Goal: Task Accomplishment & Management: Use online tool/utility

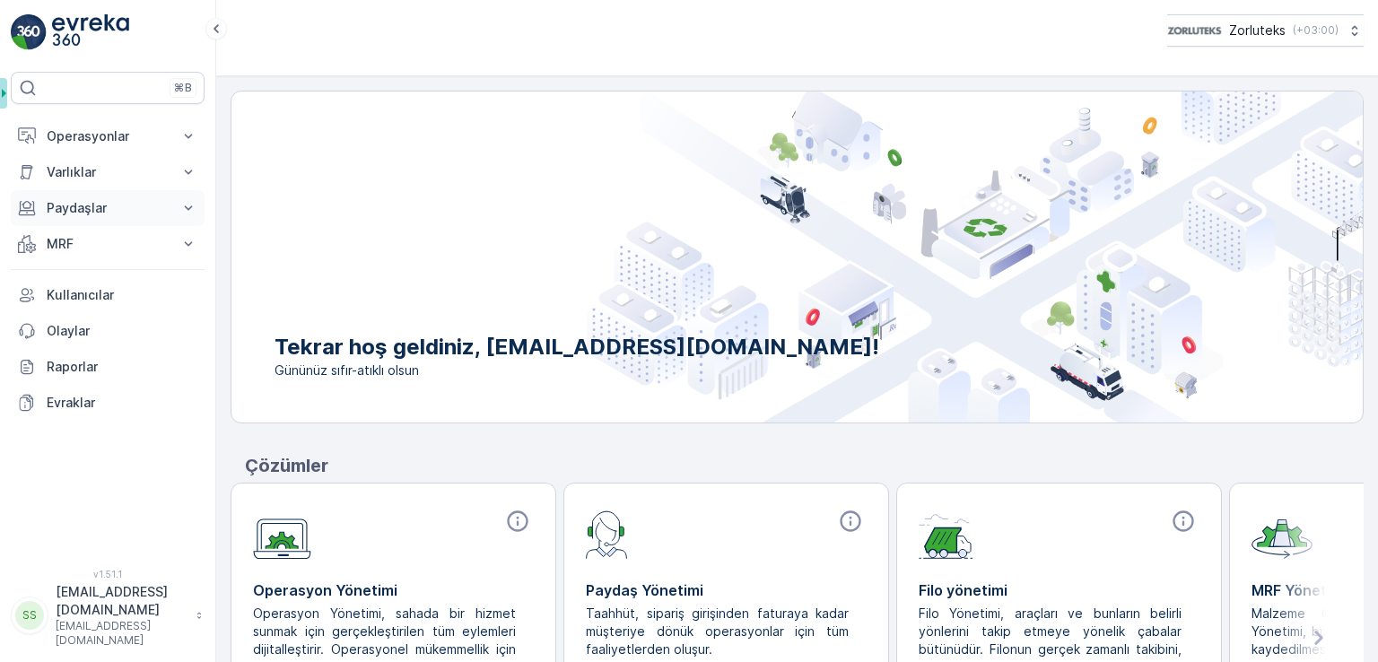
click at [129, 205] on p "Paydaşlar" at bounding box center [108, 208] width 122 height 18
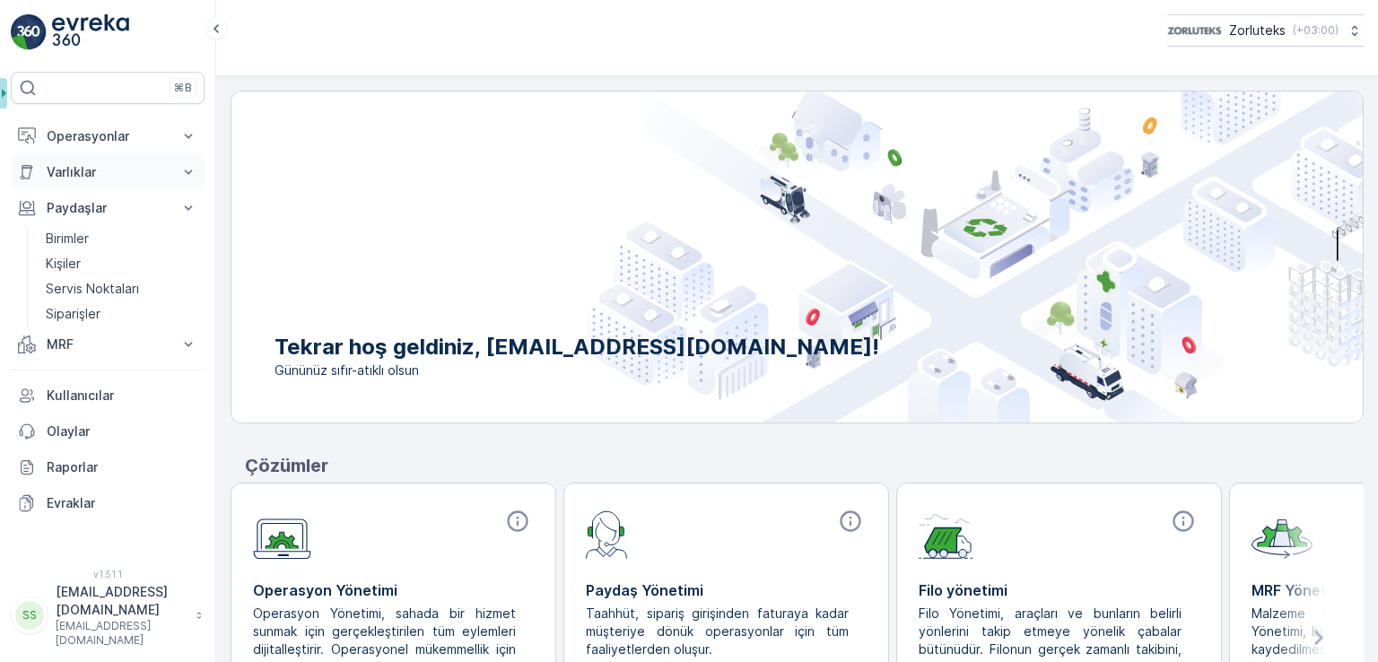
click at [137, 168] on p "Varlıklar" at bounding box center [108, 172] width 122 height 18
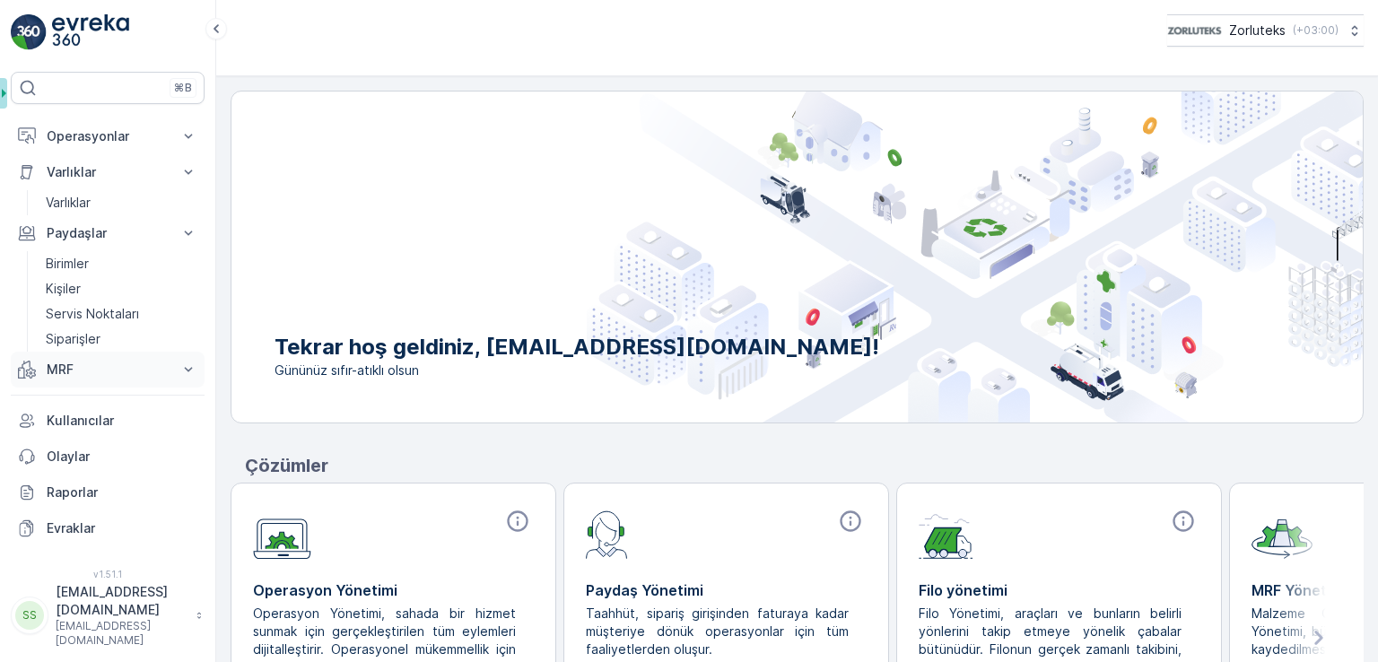
click at [89, 374] on p "MRF" at bounding box center [108, 370] width 122 height 18
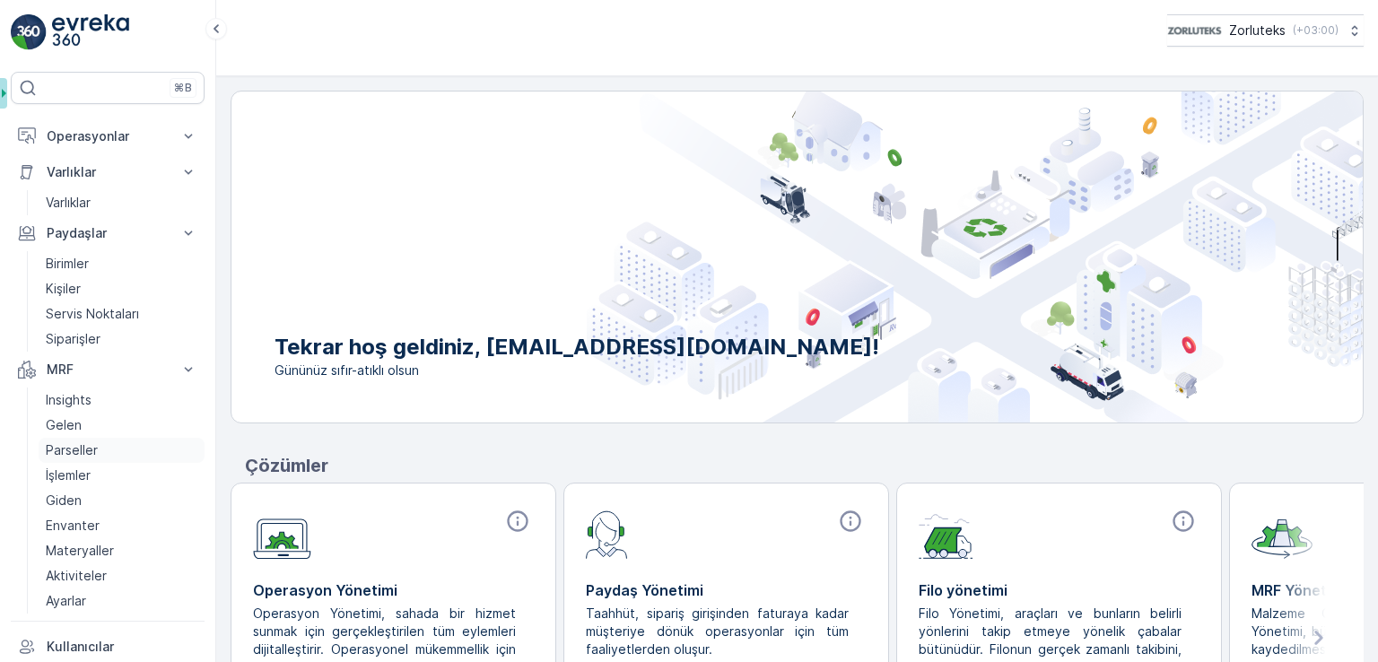
click at [91, 448] on p "Parseller" at bounding box center [72, 450] width 52 height 18
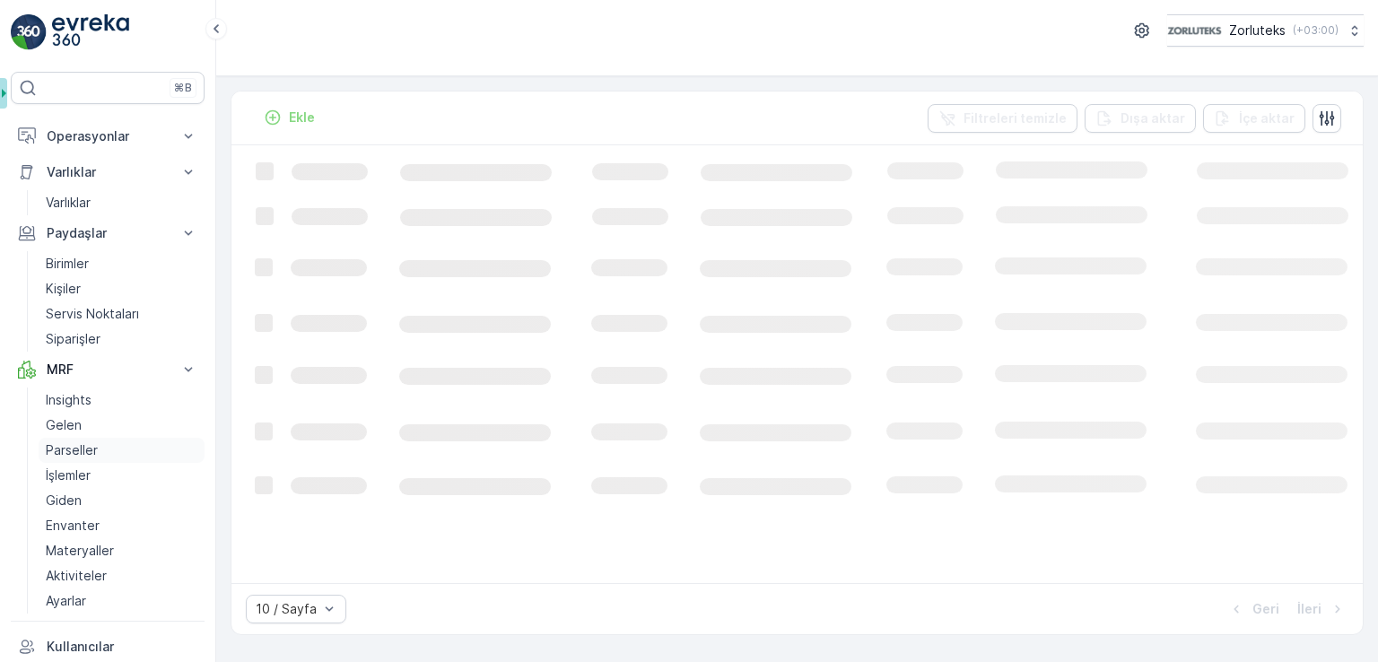
click at [91, 452] on p "Parseller" at bounding box center [72, 450] width 52 height 18
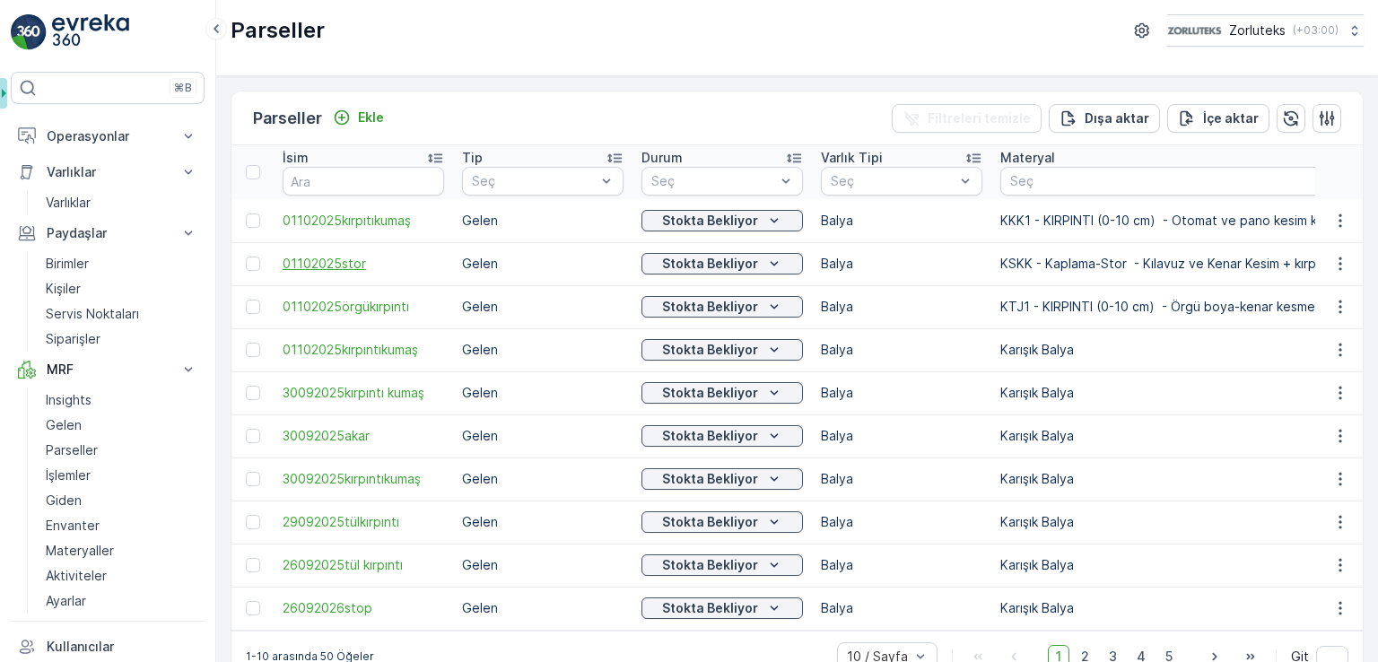
click at [344, 262] on span "01102025stor" at bounding box center [363, 264] width 161 height 18
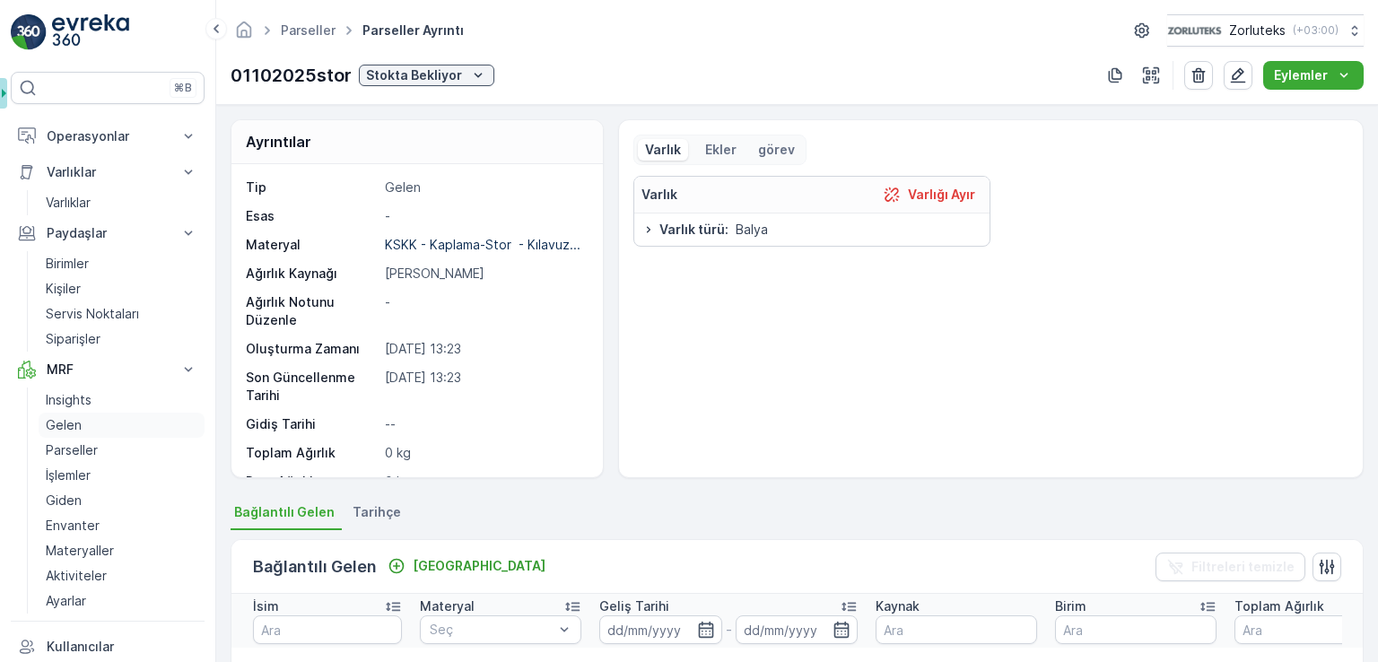
drag, startPoint x: 100, startPoint y: 445, endPoint x: 113, endPoint y: 435, distance: 16.0
click at [101, 445] on link "Parseller" at bounding box center [122, 450] width 166 height 25
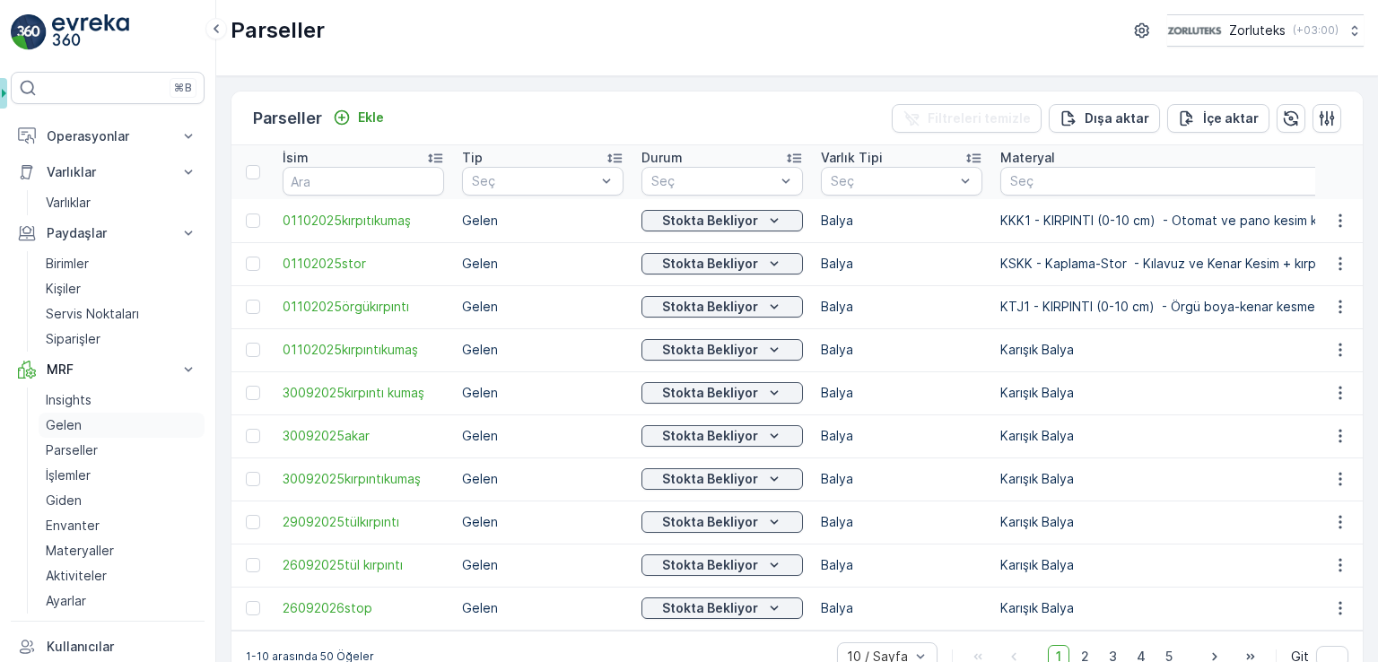
click at [79, 418] on p "Gelen" at bounding box center [64, 425] width 36 height 18
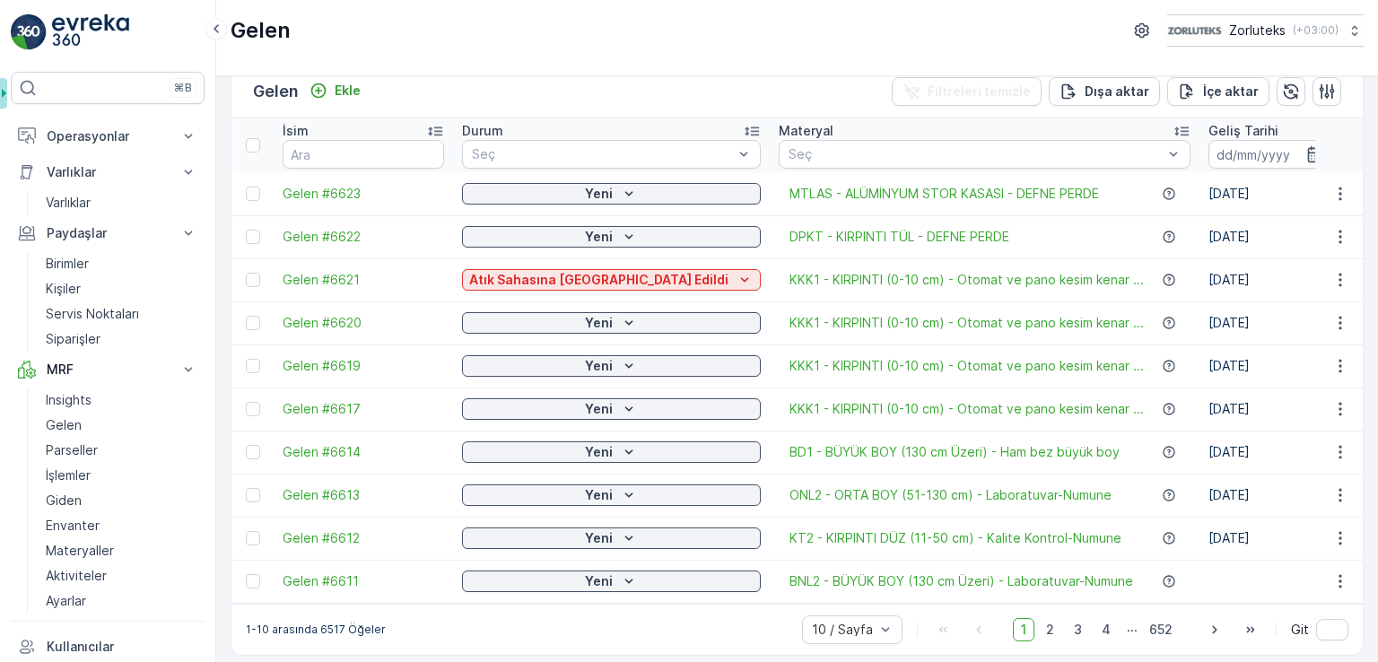
scroll to position [42, 0]
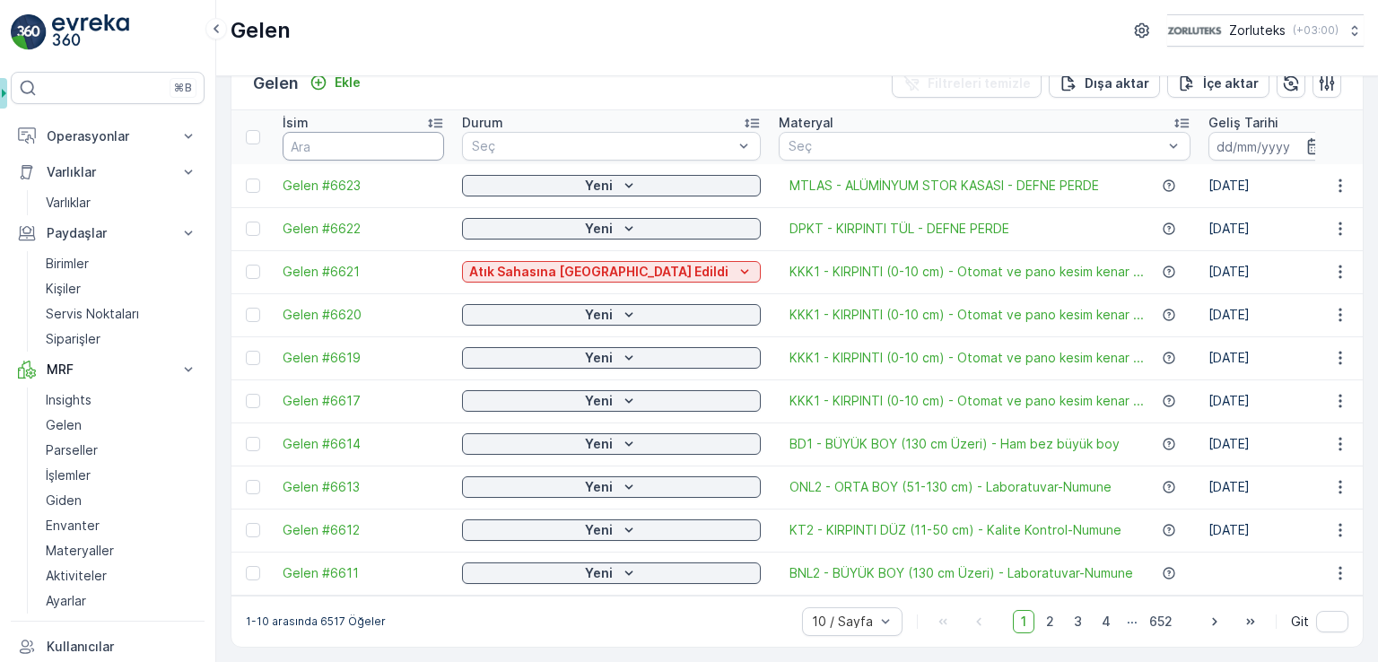
click at [406, 132] on input "text" at bounding box center [363, 146] width 161 height 29
type input "6538"
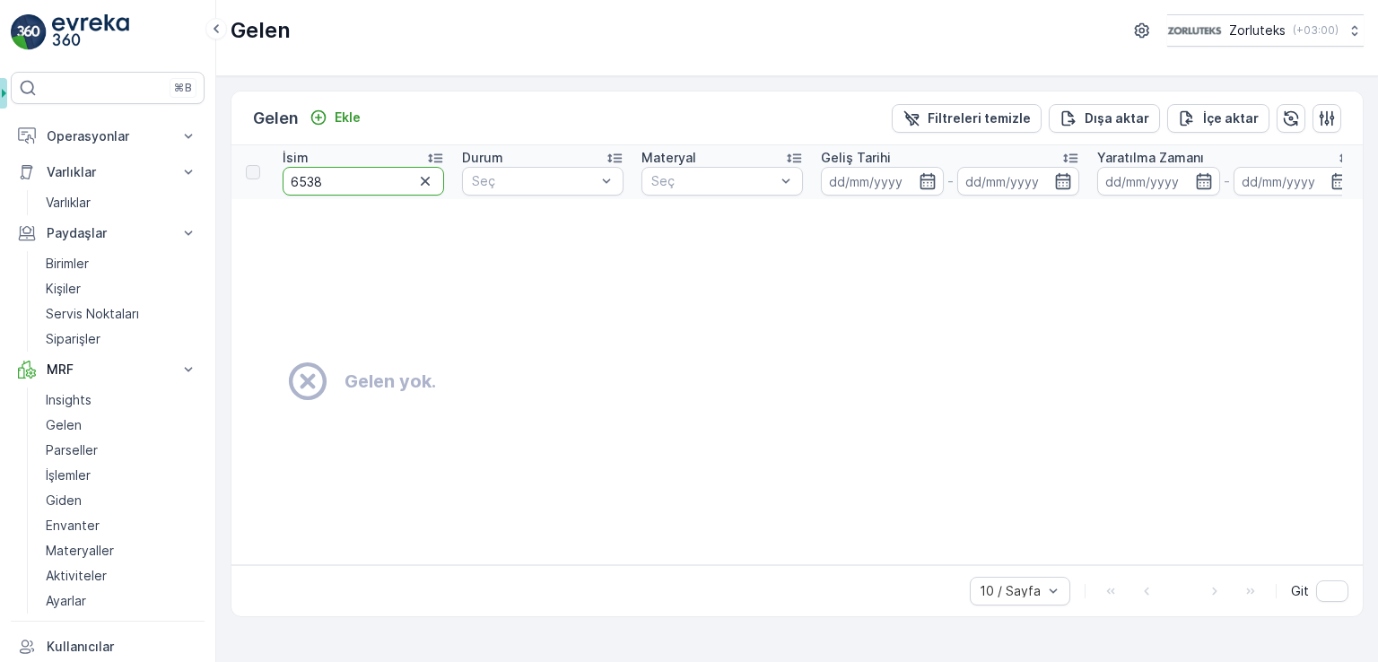
click at [381, 178] on input "6538" at bounding box center [363, 181] width 161 height 29
click at [147, 417] on link "Gelen" at bounding box center [122, 425] width 166 height 25
click at [363, 184] on input "6538" at bounding box center [363, 181] width 161 height 29
click at [490, 287] on td "Gelen yok." at bounding box center [1025, 381] width 1588 height 365
click at [335, 180] on input "6538" at bounding box center [363, 181] width 161 height 29
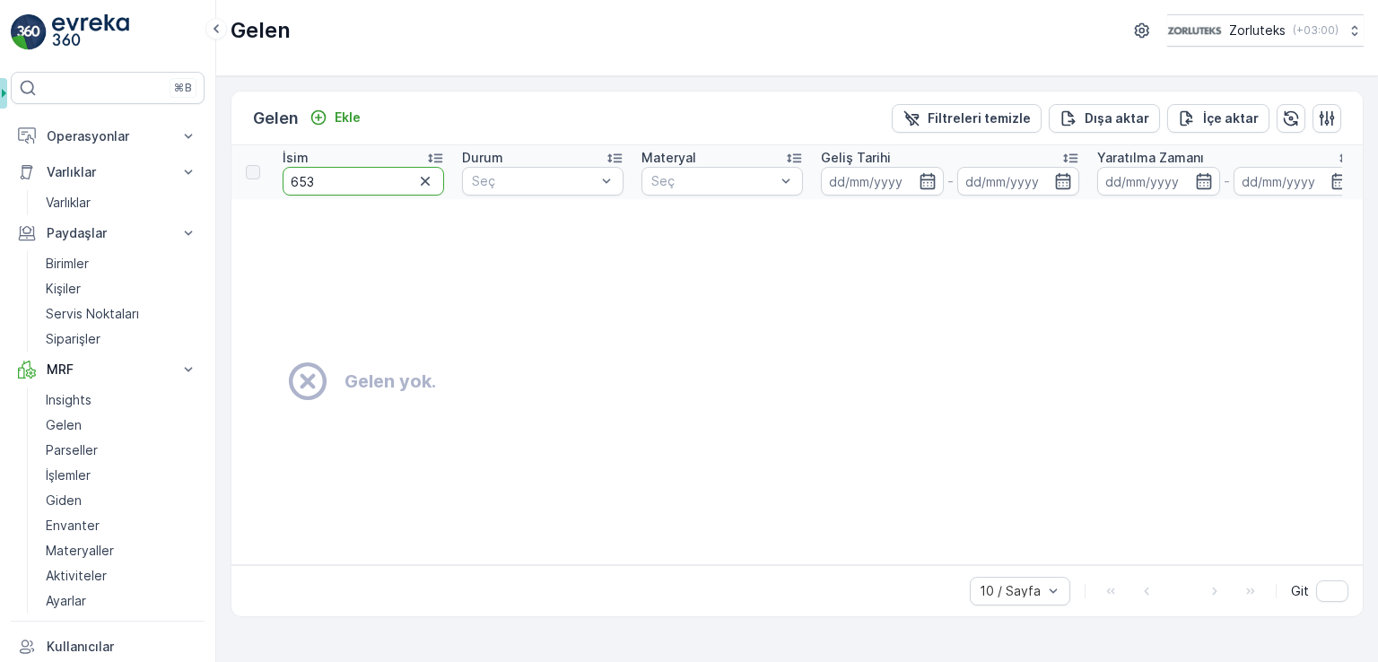
type input "6538"
click at [91, 428] on link "Gelen" at bounding box center [122, 425] width 166 height 25
click at [90, 438] on link "Parseller" at bounding box center [122, 450] width 166 height 25
click at [94, 423] on link "Gelen" at bounding box center [122, 425] width 166 height 25
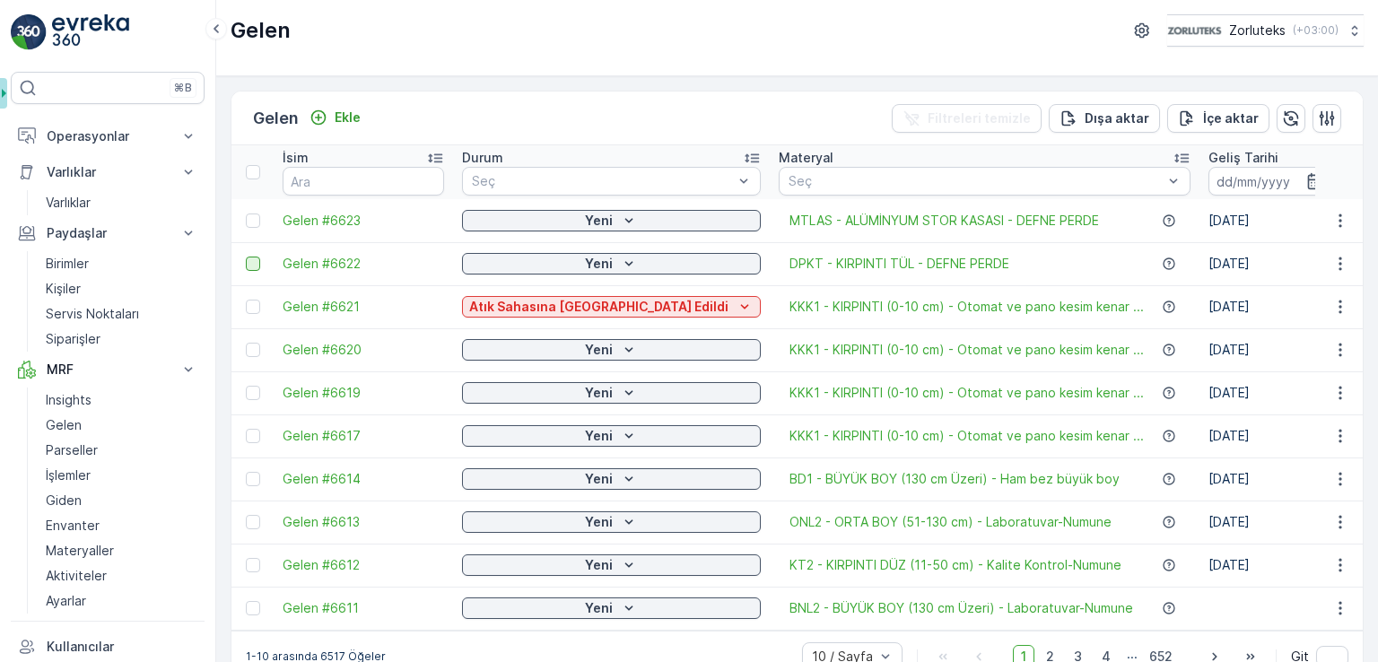
click at [249, 266] on div at bounding box center [253, 264] width 14 height 14
click at [246, 257] on input "checkbox" at bounding box center [246, 257] width 0 height 0
click at [246, 222] on div at bounding box center [253, 220] width 14 height 14
click at [246, 213] on input "checkbox" at bounding box center [246, 213] width 0 height 0
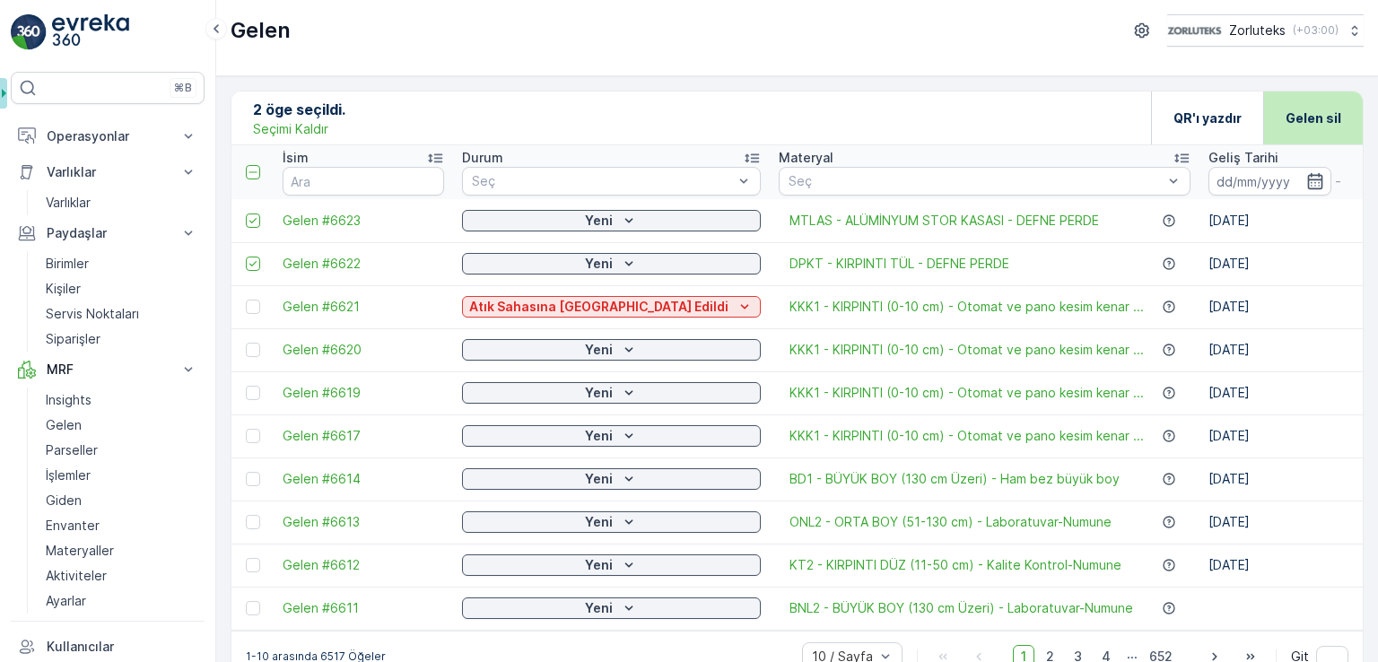
click at [1301, 116] on p "Gelen sil" at bounding box center [1313, 118] width 56 height 18
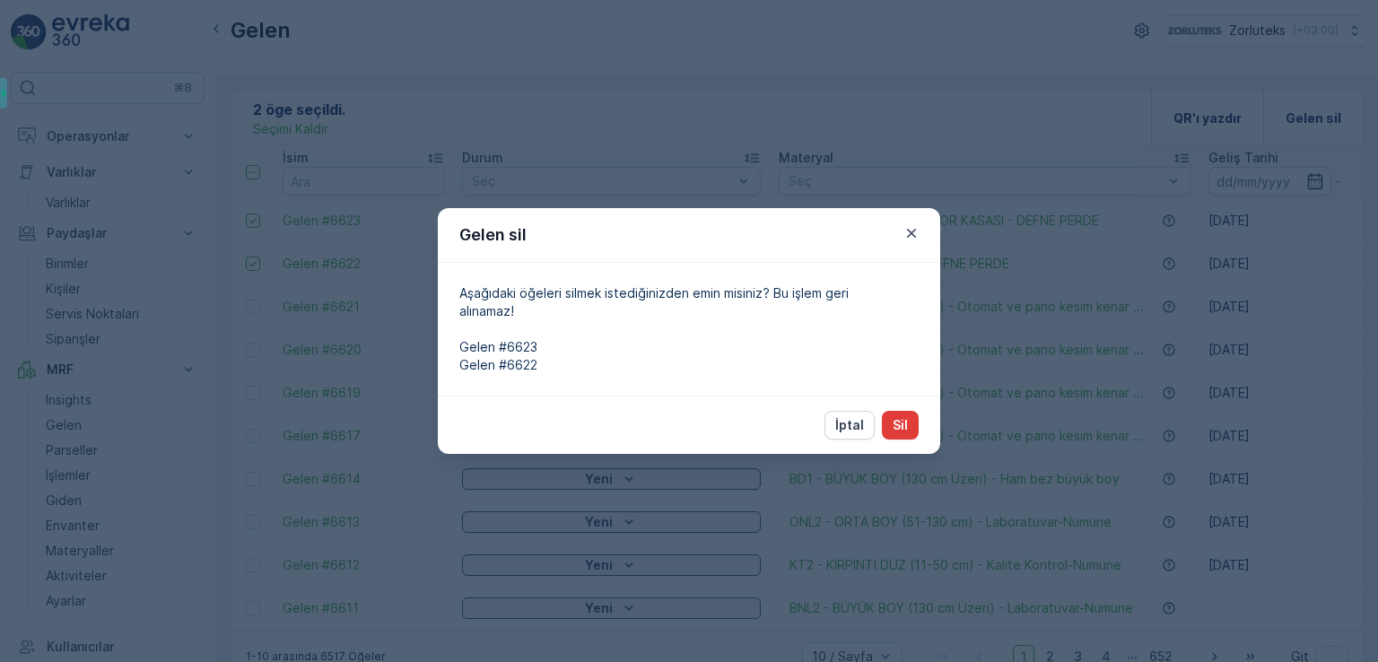
click at [909, 426] on button "Sil" at bounding box center [900, 425] width 37 height 29
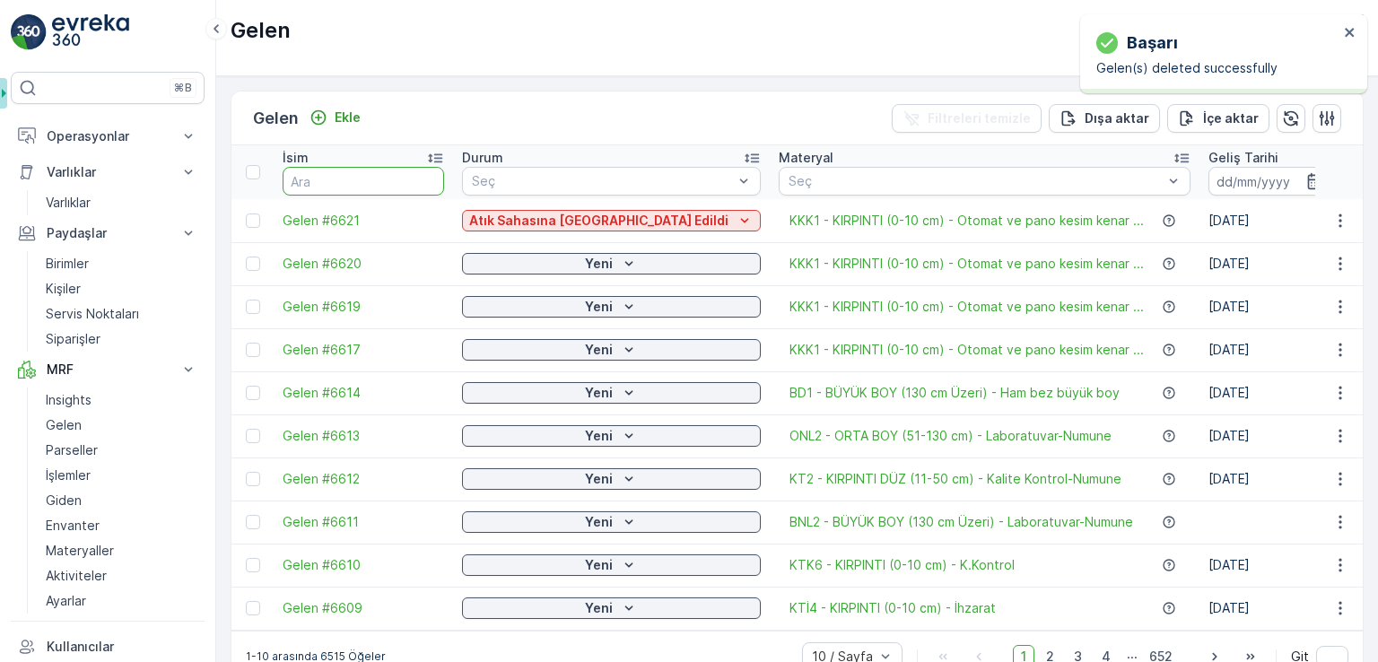
click at [334, 184] on input "text" at bounding box center [363, 181] width 161 height 29
type input "6538"
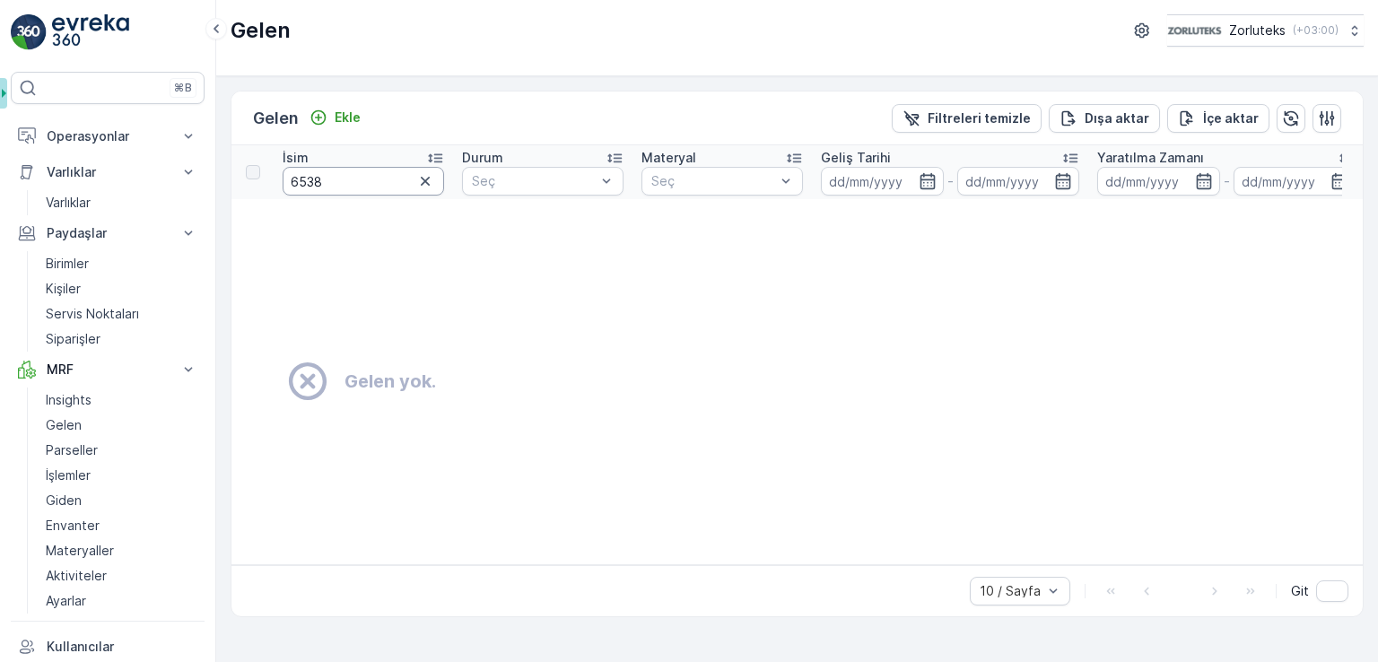
click at [374, 184] on input "6538" at bounding box center [363, 181] width 161 height 29
click at [374, 183] on input "6538" at bounding box center [363, 181] width 161 height 29
click at [323, 403] on td "Gelen yok." at bounding box center [1025, 381] width 1588 height 365
click at [91, 431] on link "Gelen" at bounding box center [122, 425] width 166 height 25
click at [91, 442] on p "Parseller" at bounding box center [72, 450] width 52 height 18
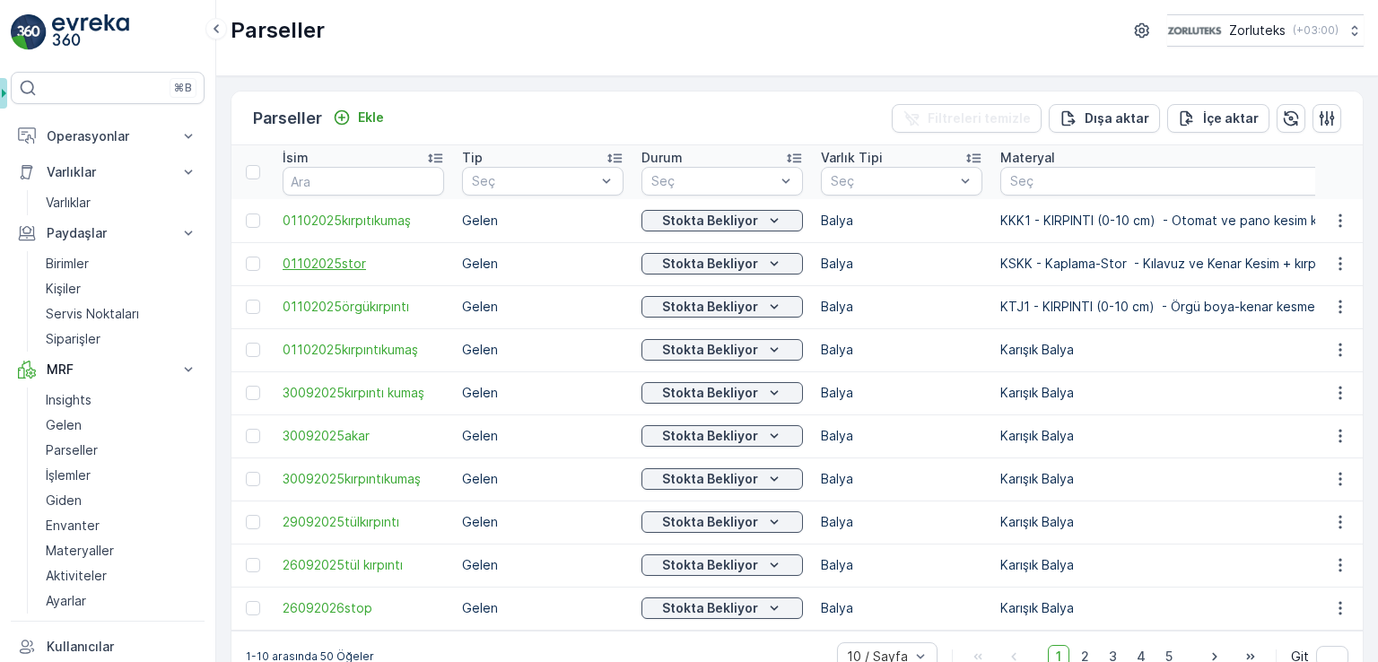
click at [344, 265] on span "01102025stor" at bounding box center [363, 264] width 161 height 18
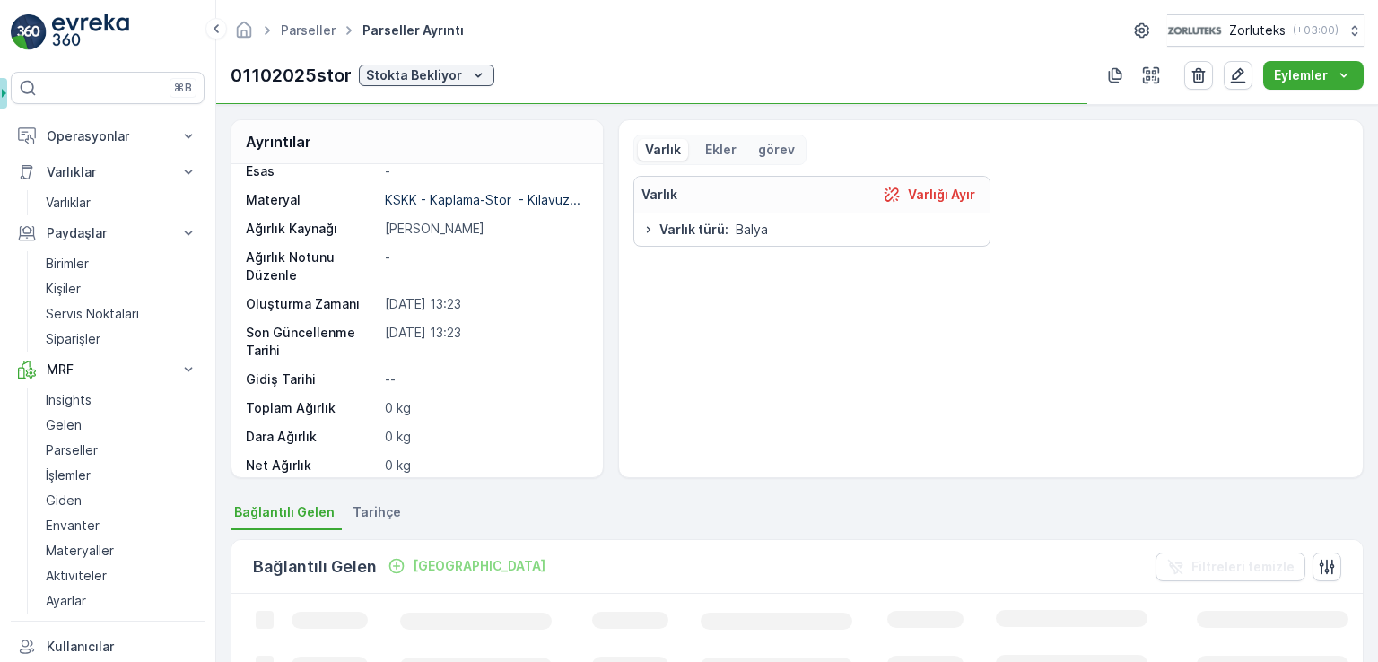
scroll to position [84, 0]
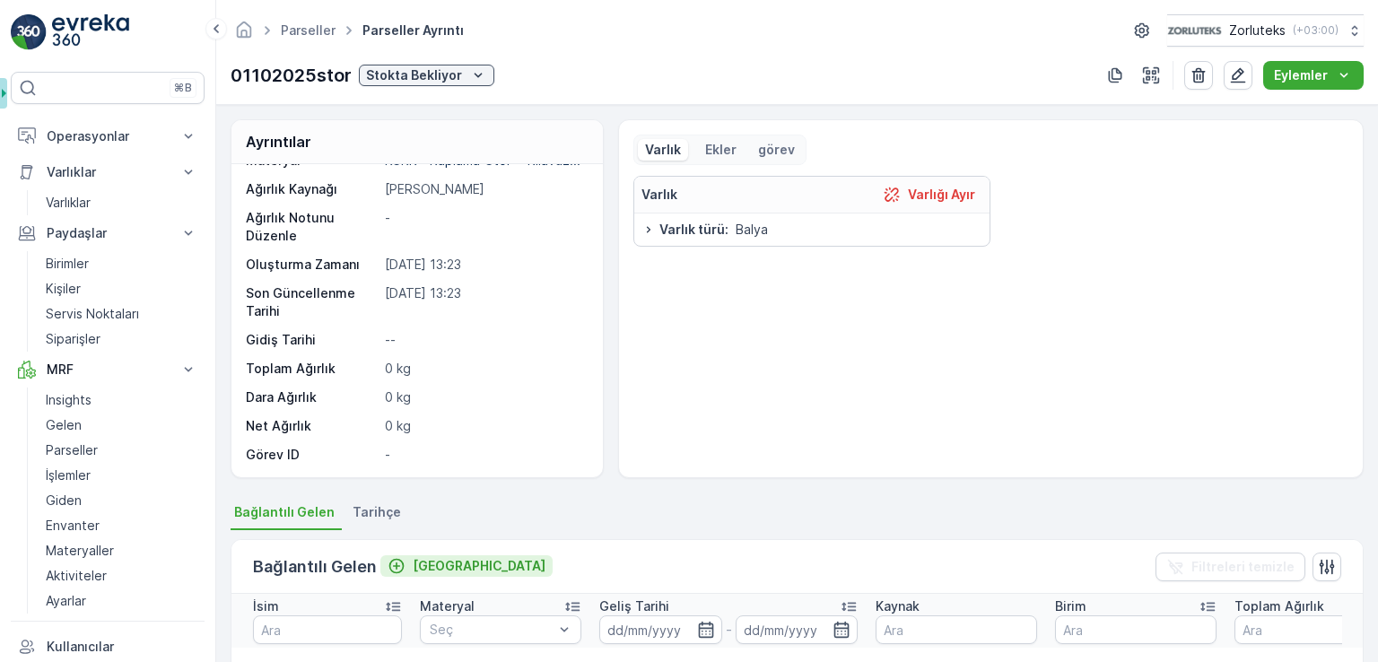
click at [413, 555] on button "[GEOGRAPHIC_DATA]" at bounding box center [466, 566] width 172 height 22
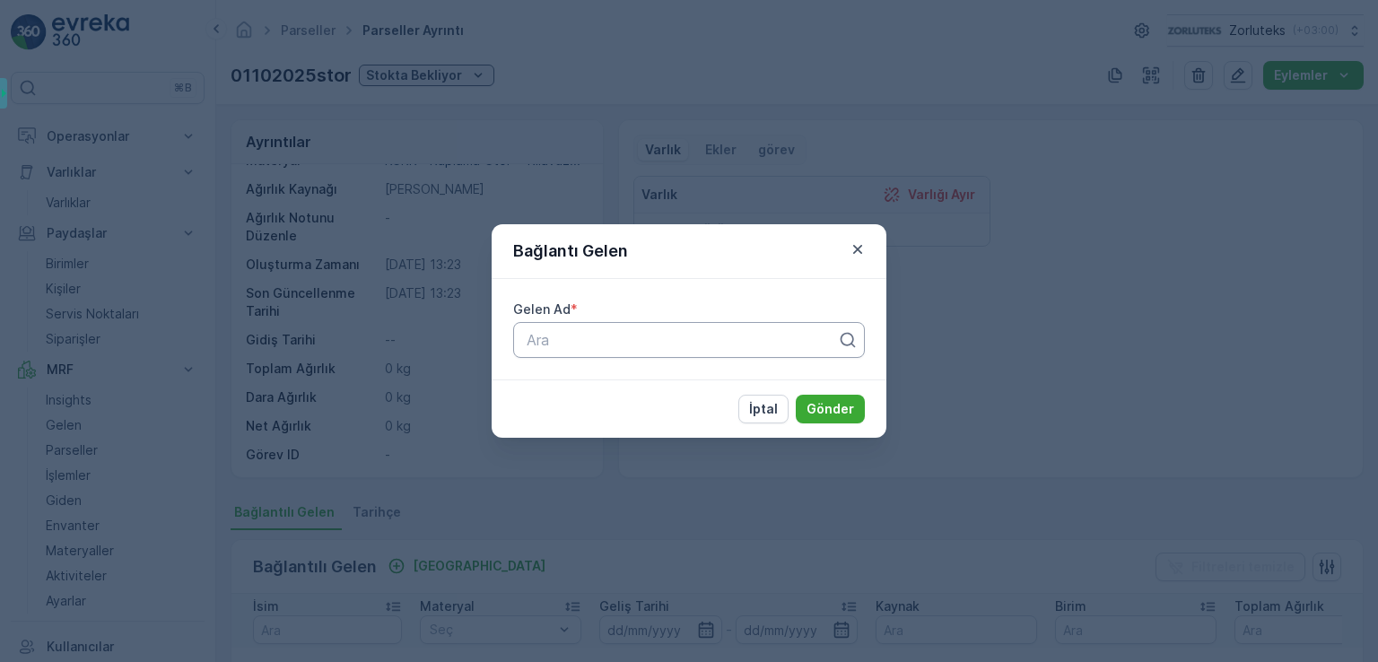
click at [650, 328] on div "Ara" at bounding box center [689, 340] width 352 height 36
type input "6538"
click at [796, 395] on button "Gönder" at bounding box center [830, 409] width 69 height 29
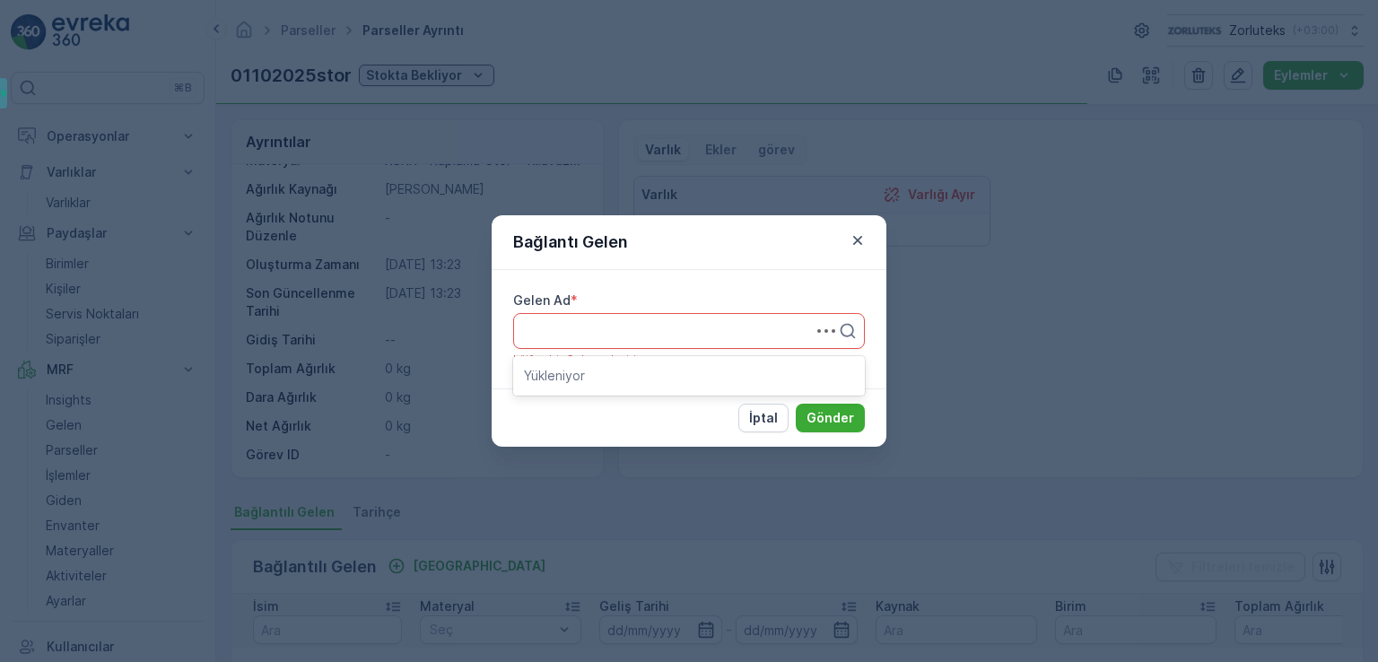
click at [644, 318] on div at bounding box center [689, 331] width 352 height 36
click at [647, 342] on div "Ara" at bounding box center [689, 331] width 352 height 36
click at [648, 338] on p "Ara" at bounding box center [681, 331] width 310 height 22
click at [648, 338] on div at bounding box center [682, 331] width 314 height 16
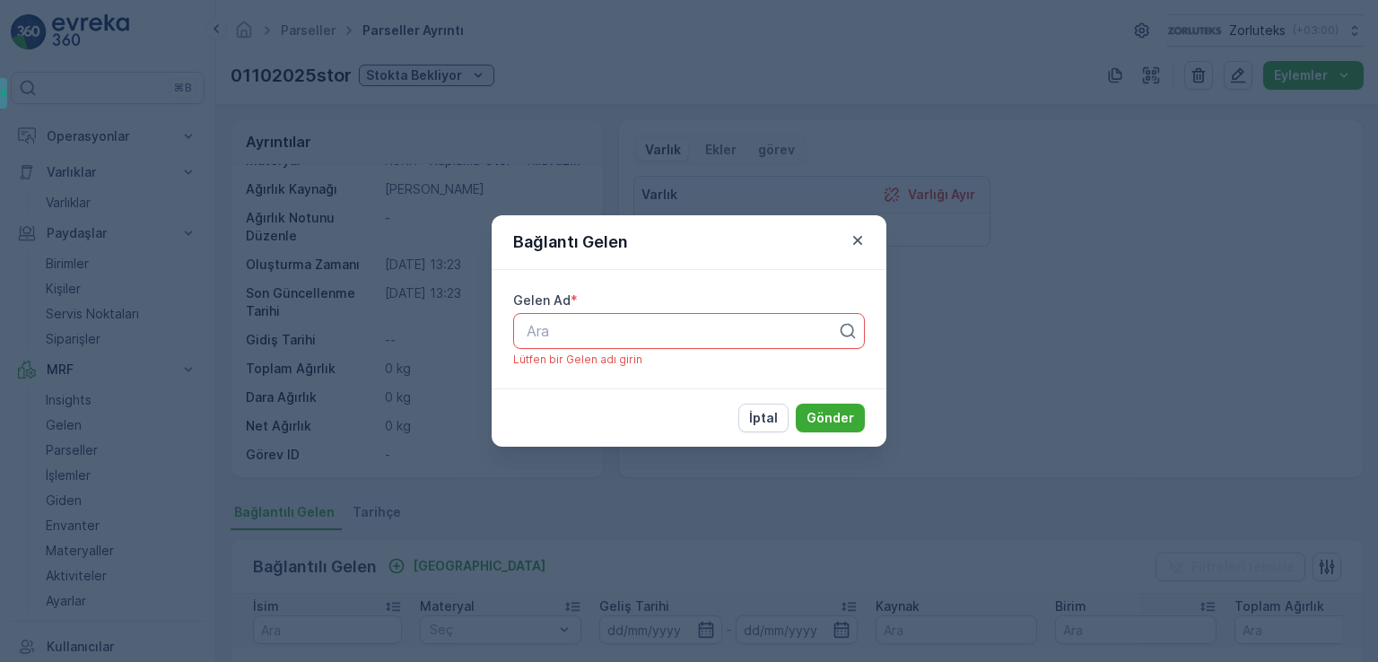
click at [717, 333] on div at bounding box center [682, 331] width 314 height 16
click at [848, 335] on icon at bounding box center [847, 331] width 15 height 15
type input "6538"
click at [796, 404] on button "Gönder" at bounding box center [830, 418] width 69 height 29
click at [863, 234] on icon "button" at bounding box center [857, 240] width 18 height 18
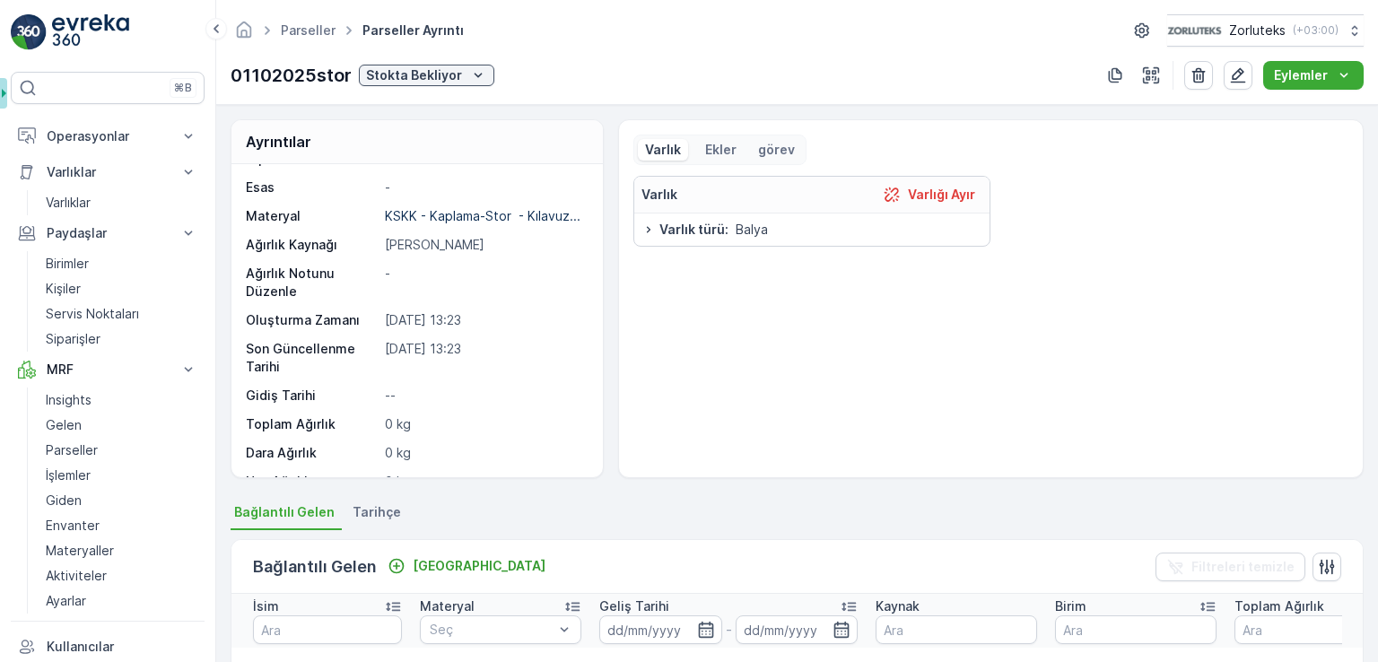
scroll to position [0, 0]
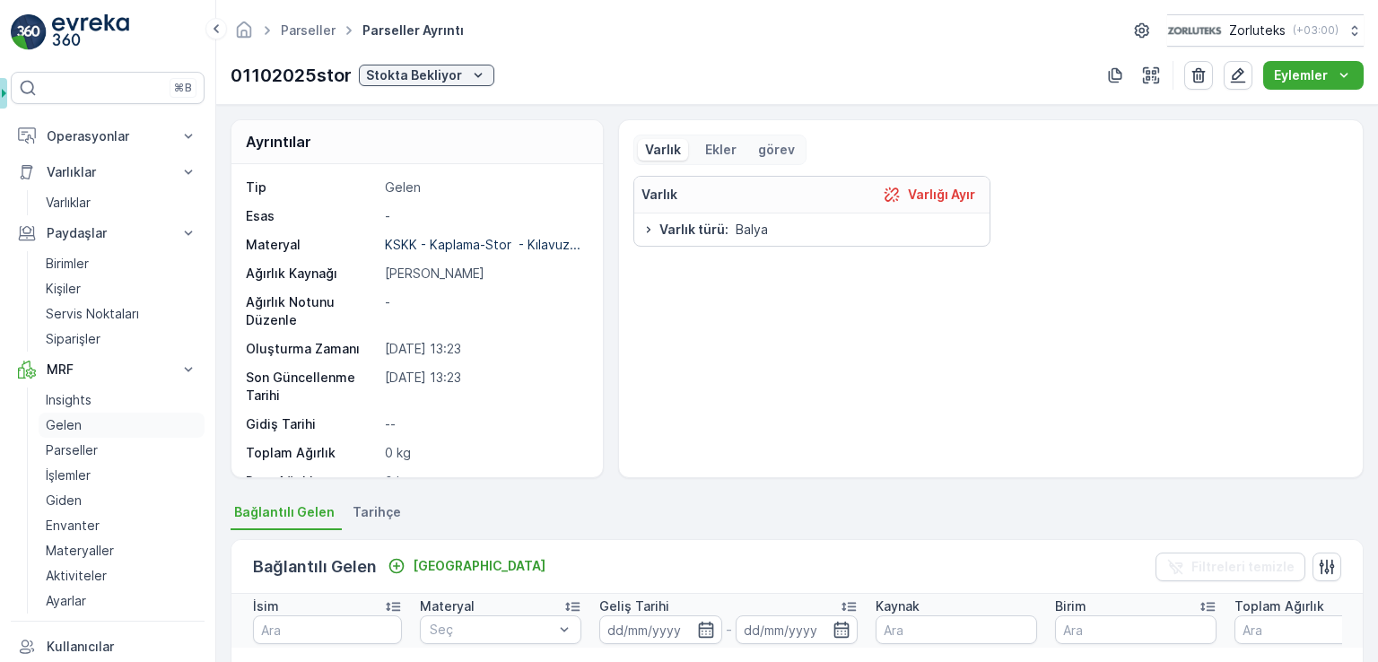
click at [108, 425] on link "Gelen" at bounding box center [122, 425] width 166 height 25
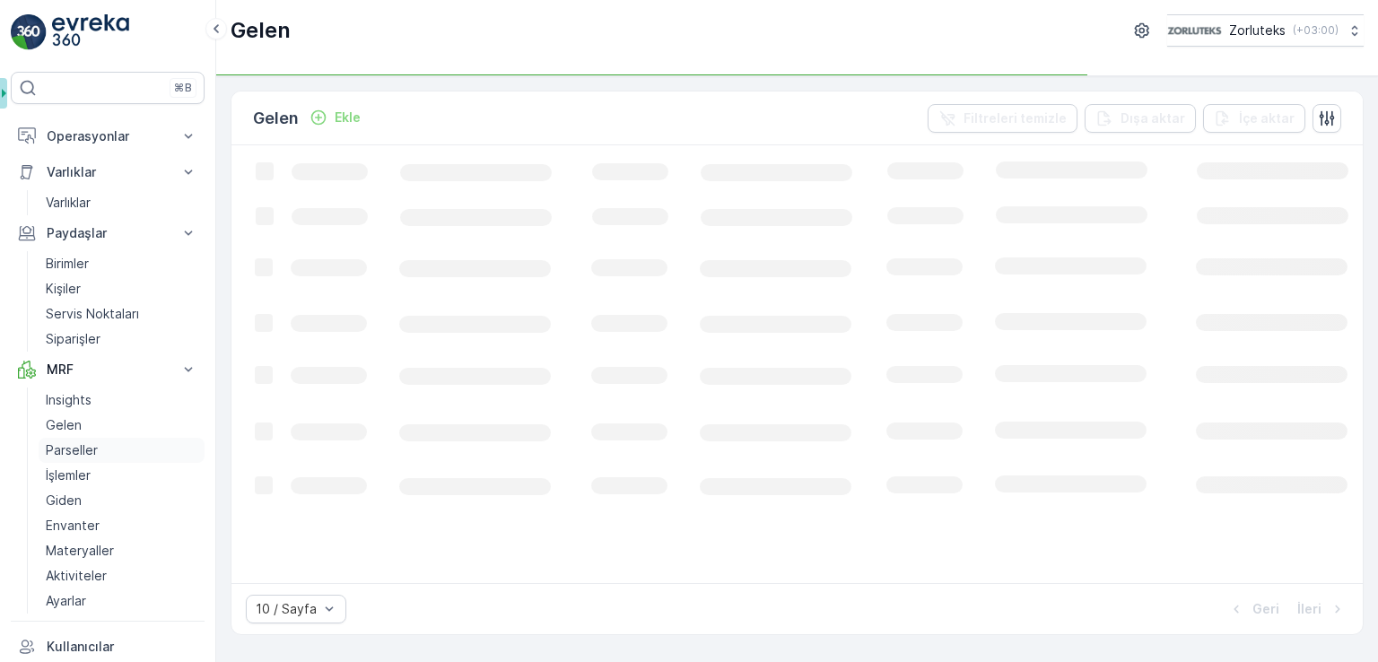
click at [99, 448] on link "Parseller" at bounding box center [122, 450] width 166 height 25
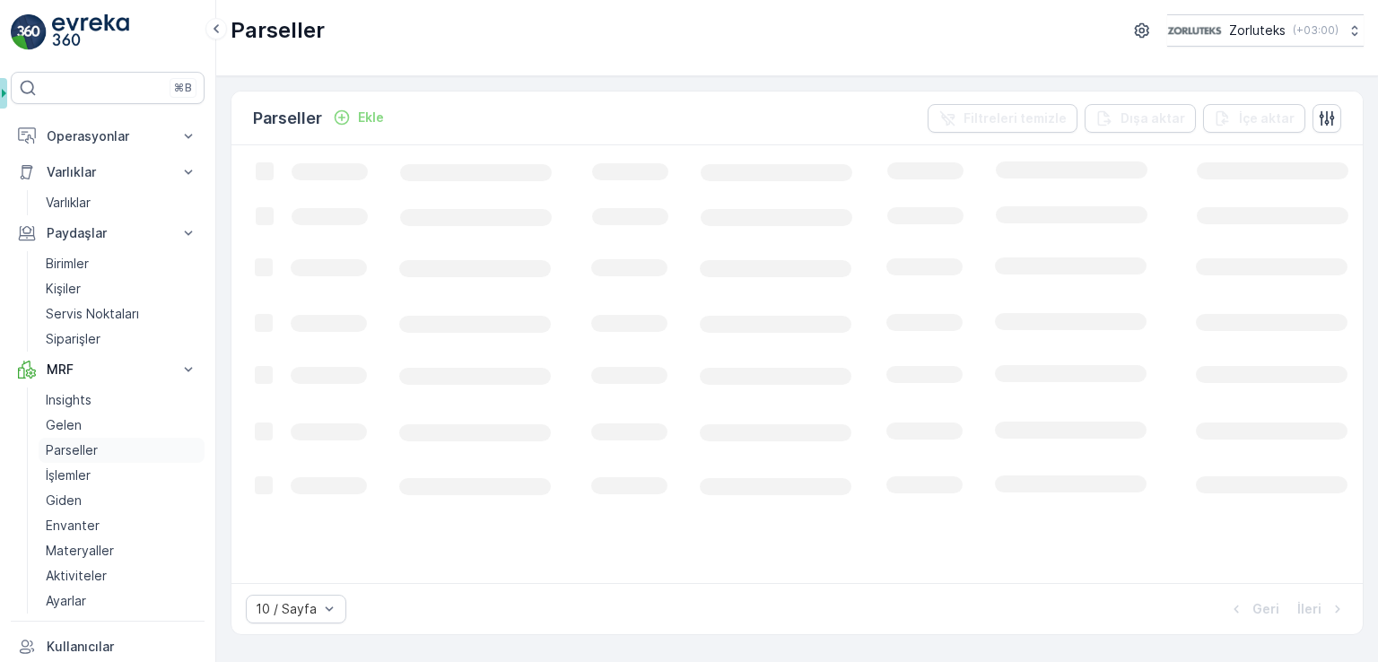
click at [100, 448] on link "Parseller" at bounding box center [122, 450] width 166 height 25
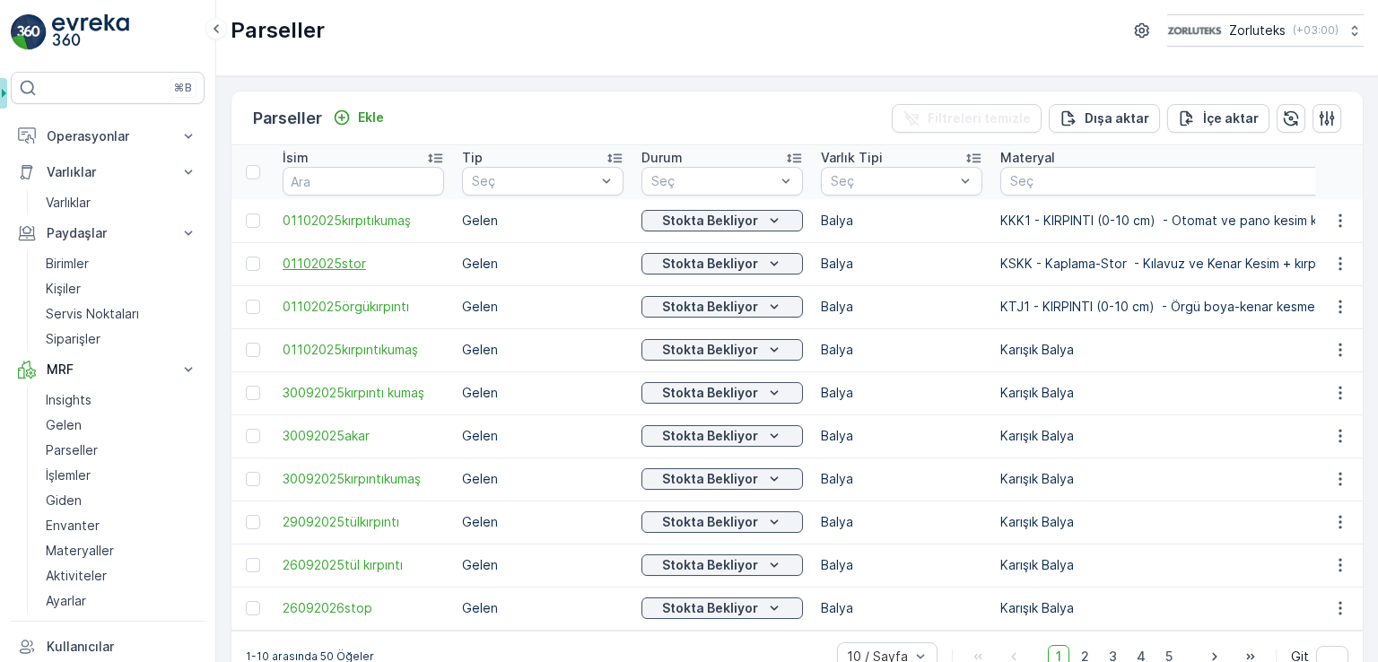
click at [353, 266] on span "01102025stor" at bounding box center [363, 264] width 161 height 18
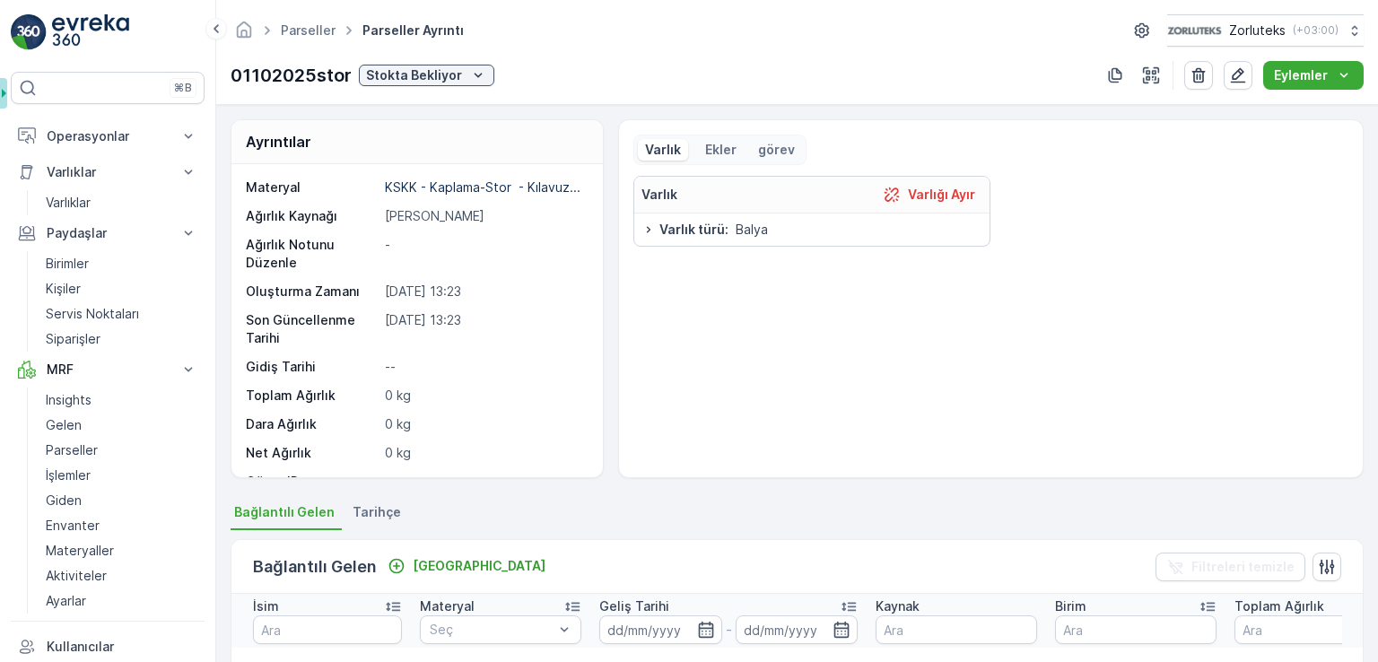
scroll to position [84, 0]
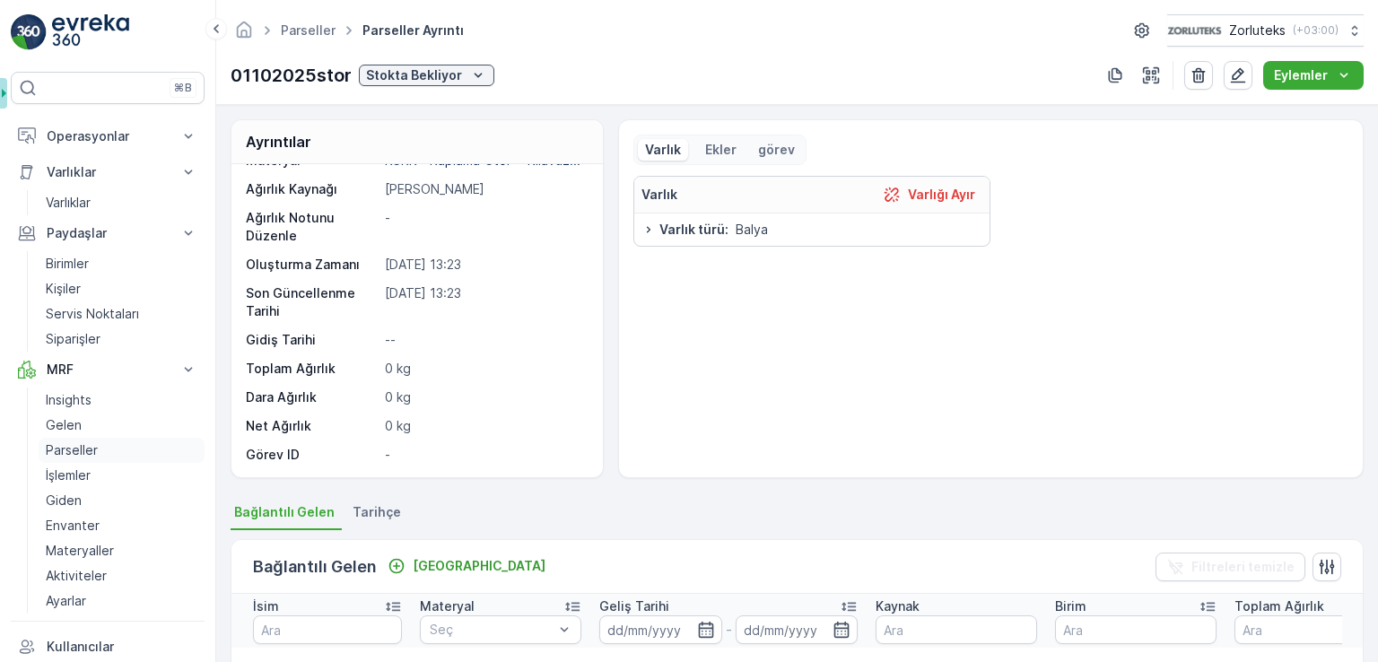
click at [79, 449] on p "Parseller" at bounding box center [72, 450] width 52 height 18
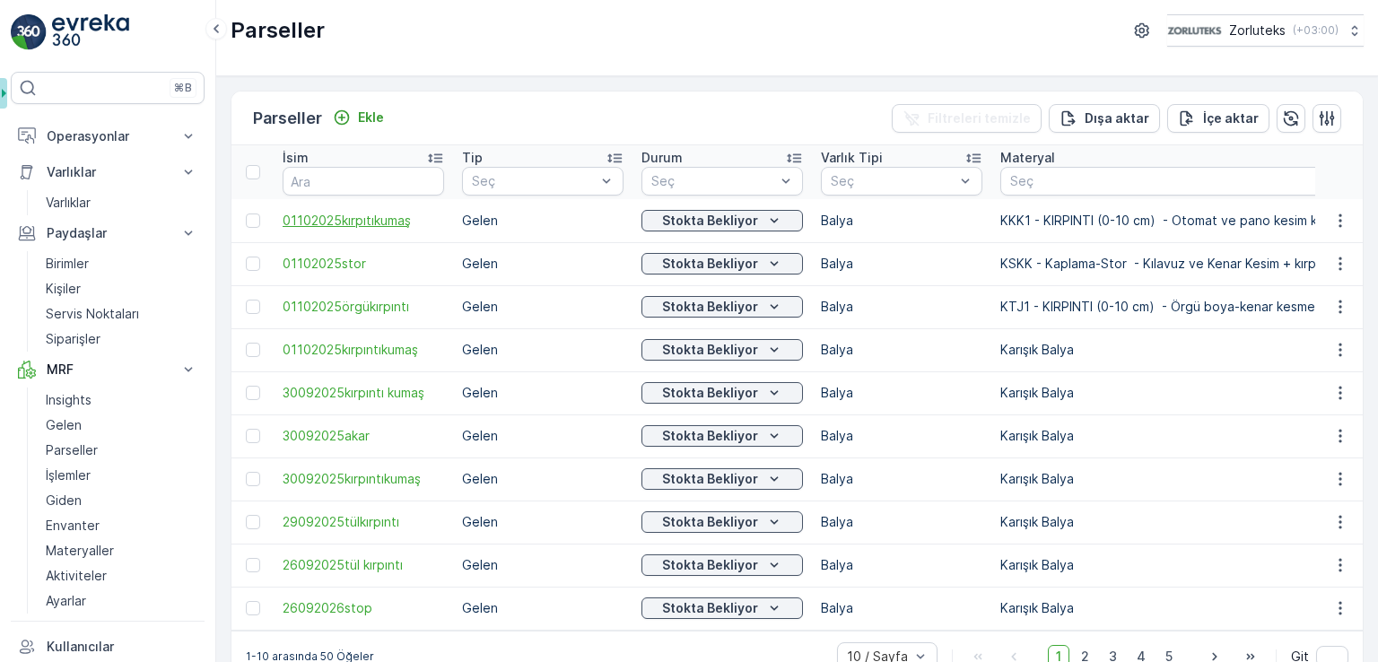
click at [375, 217] on span "01102025kırpıtıkumaş" at bounding box center [363, 221] width 161 height 18
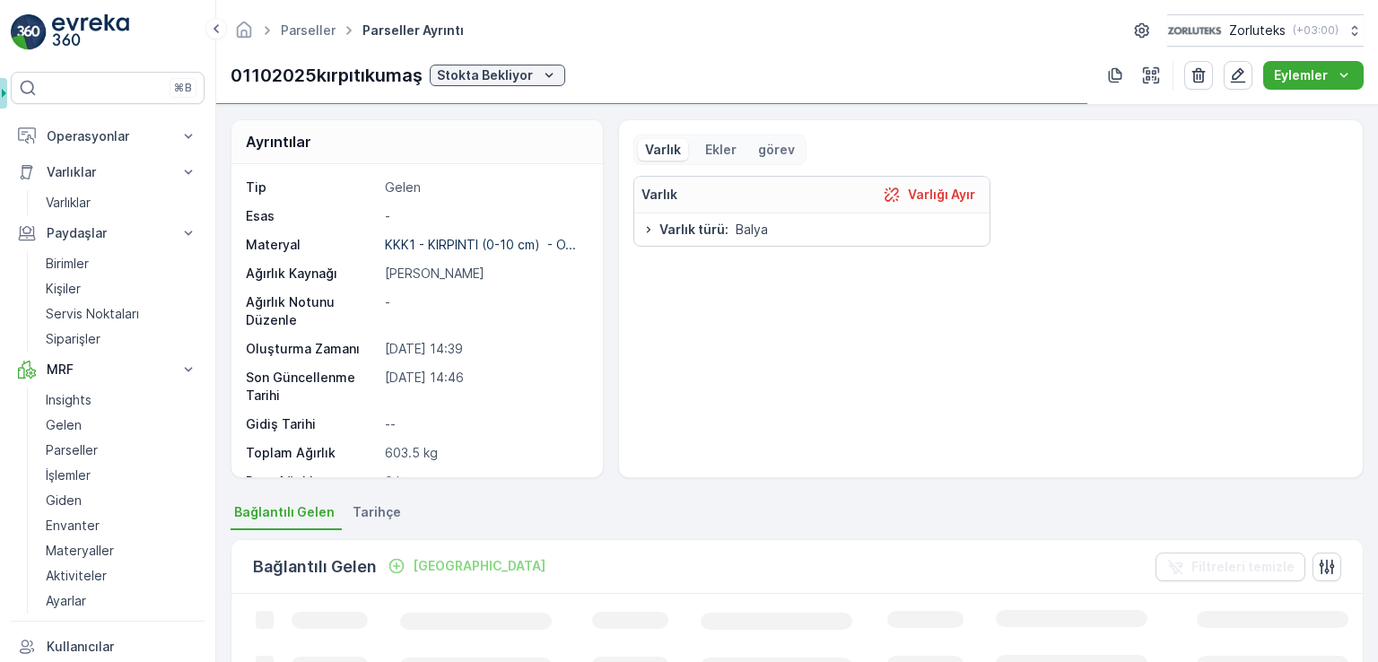
scroll to position [84, 0]
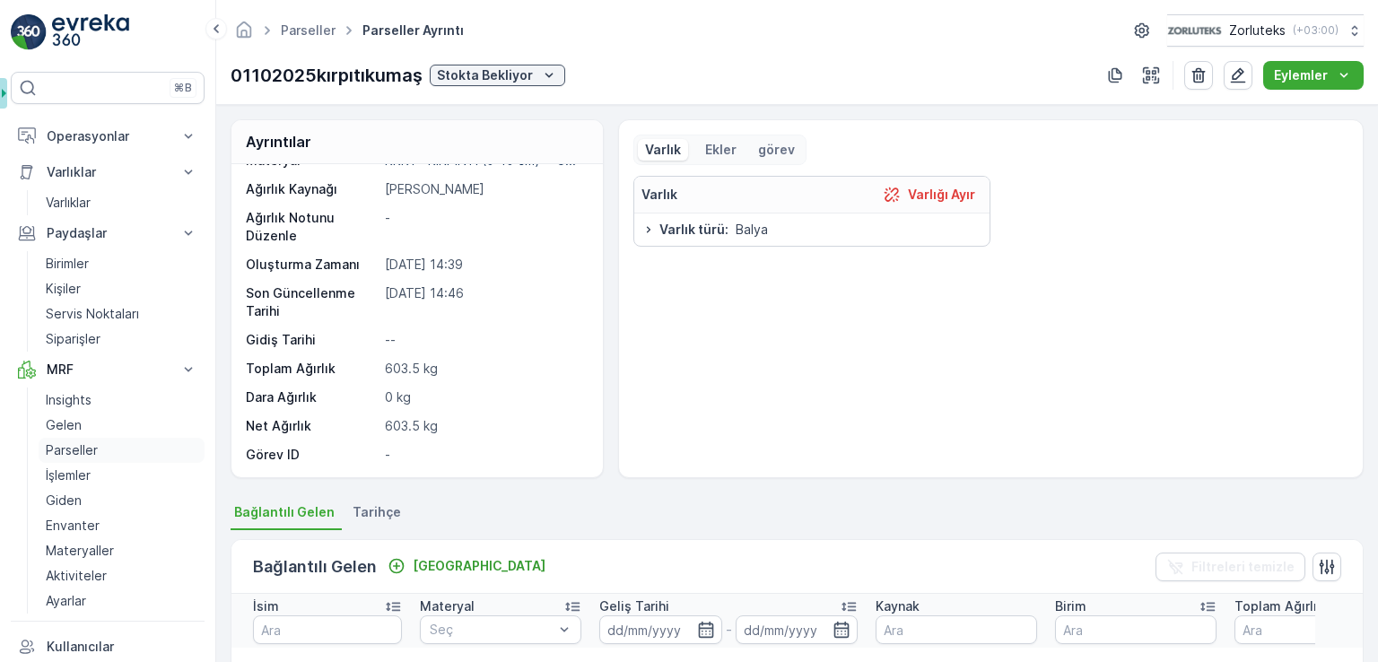
click at [80, 449] on p "Parseller" at bounding box center [72, 450] width 52 height 18
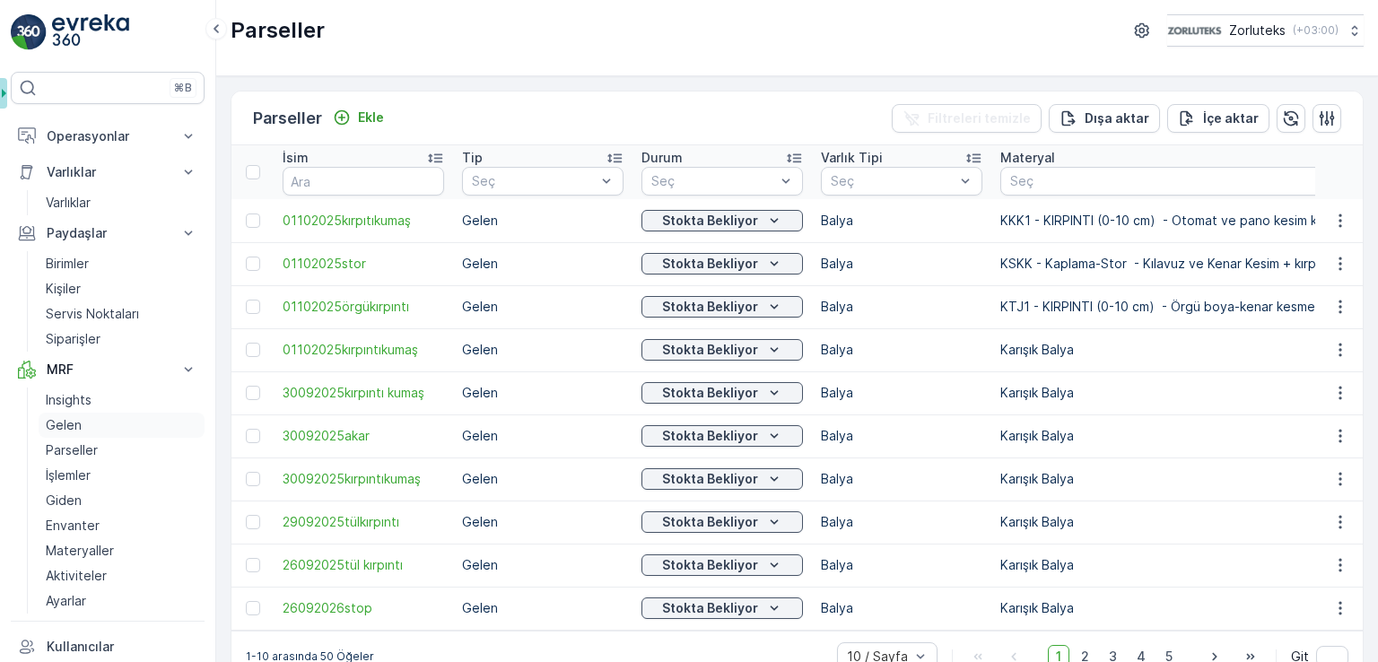
click at [98, 422] on link "Gelen" at bounding box center [122, 425] width 166 height 25
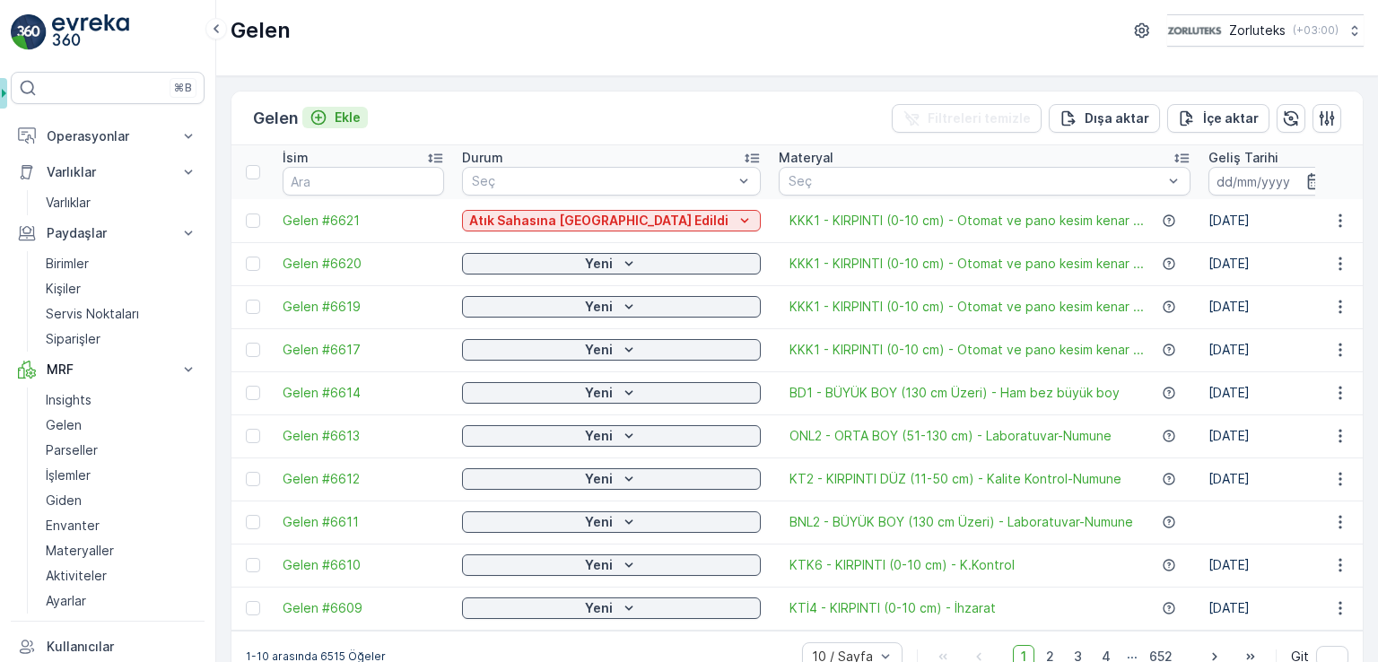
click at [349, 126] on button "Ekle" at bounding box center [334, 118] width 65 height 22
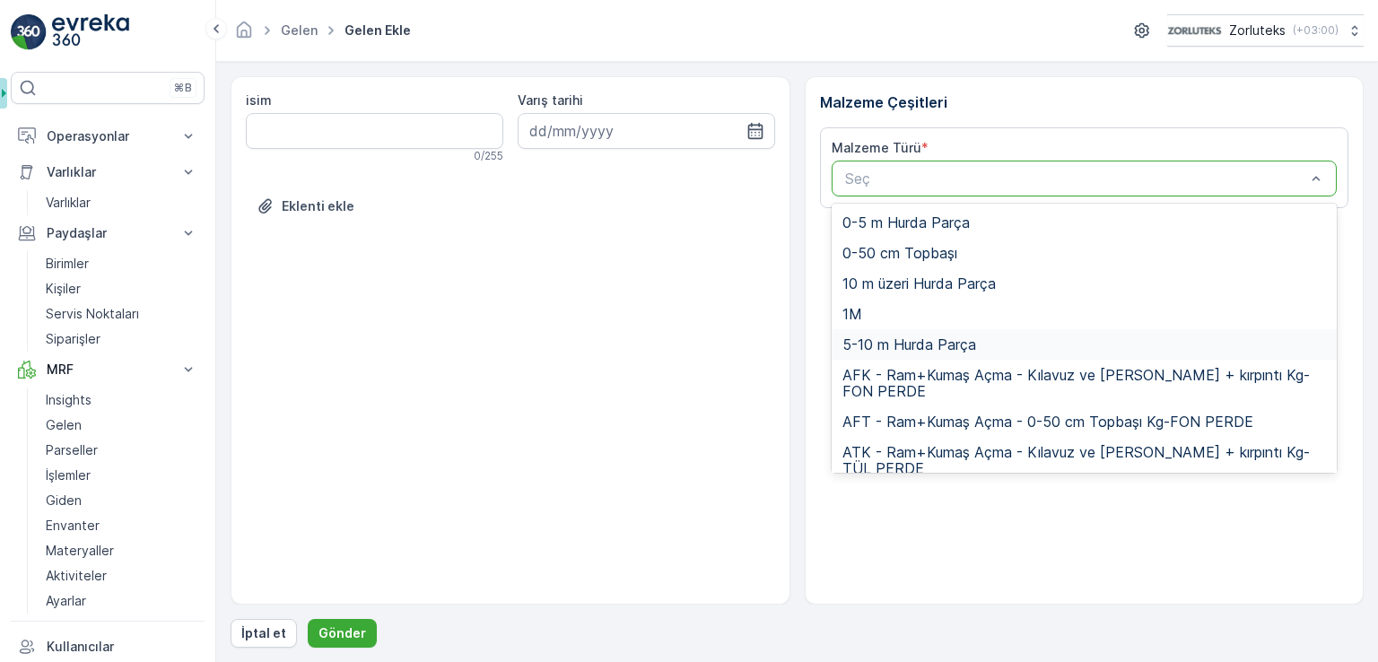
click at [902, 350] on span "5-10 m Hurda Parça" at bounding box center [909, 344] width 134 height 16
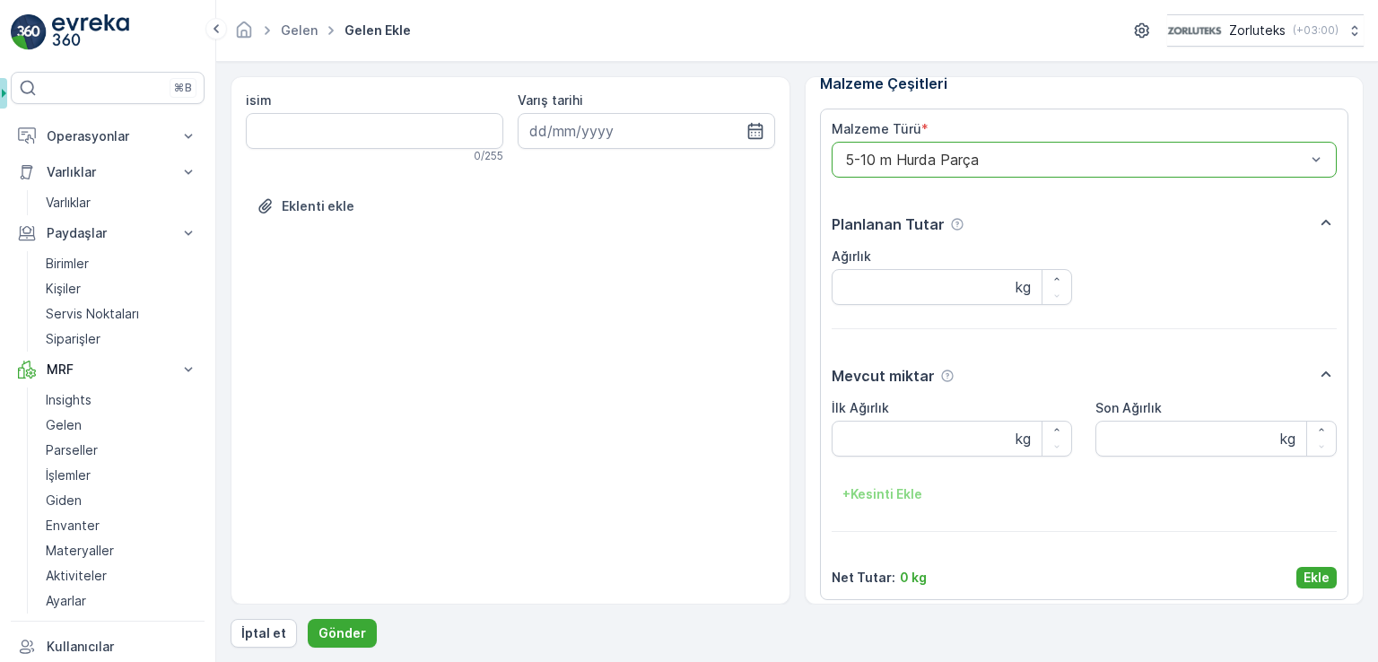
scroll to position [29, 0]
